Goal: Task Accomplishment & Management: Manage account settings

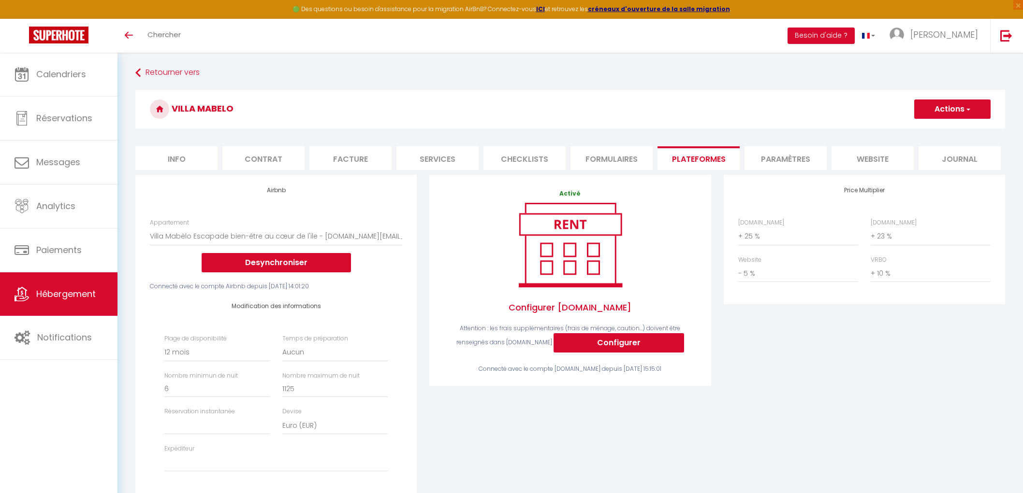
select select "5152-52844636"
select select "365"
select select
select select "EUR"
select select
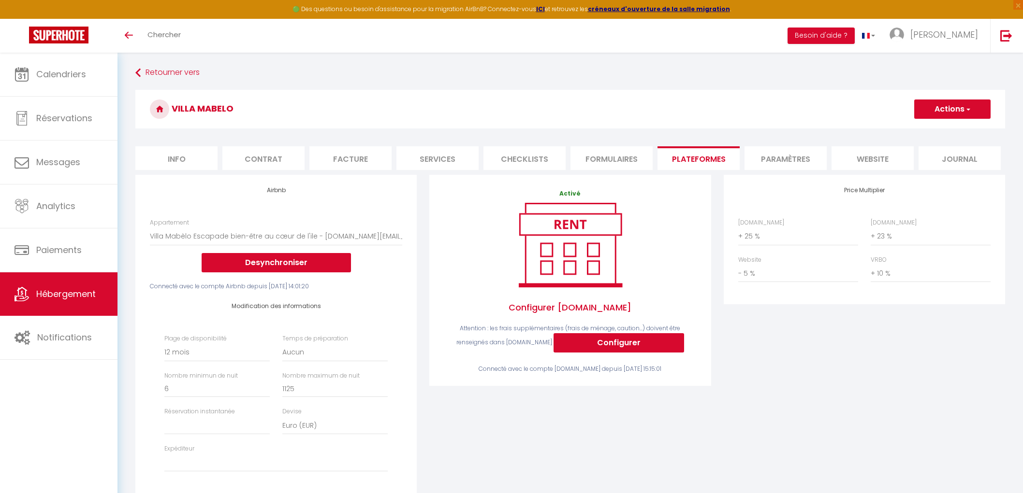
select select "+ 25 %"
select select "+ 23 %"
select select "- 5 %"
select select "+ 10 %"
